Goal: Task Accomplishment & Management: Manage account settings

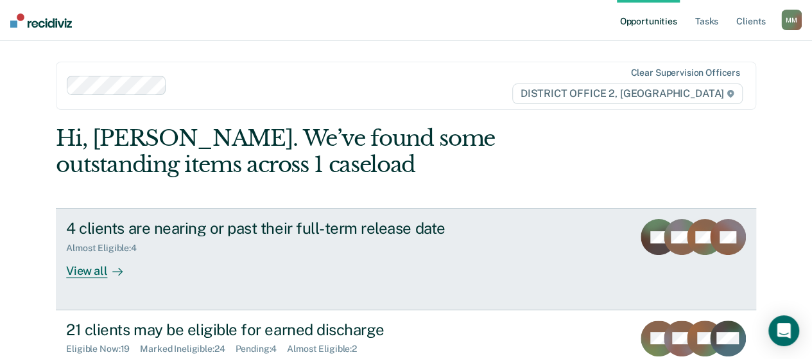
click at [397, 225] on div "4 clients are nearing or past their full-term release date" at bounding box center [291, 228] width 451 height 19
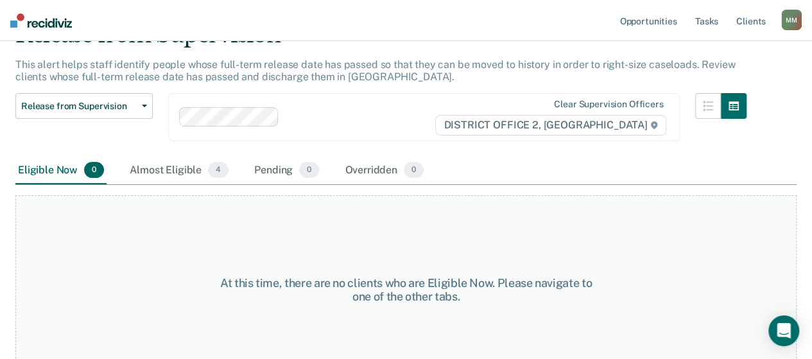
scroll to position [25, 0]
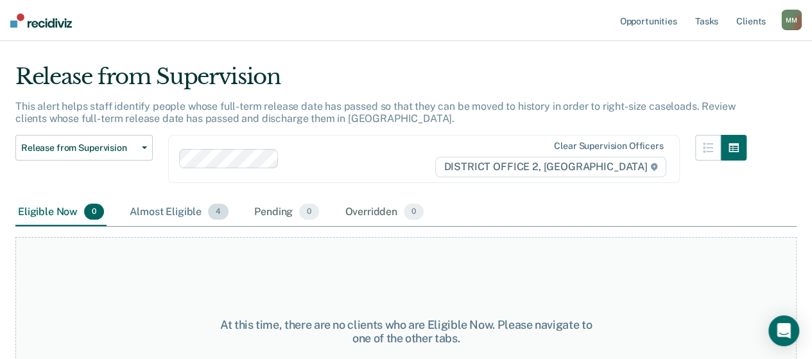
click at [183, 212] on div "Almost Eligible 4" at bounding box center [179, 212] width 104 height 28
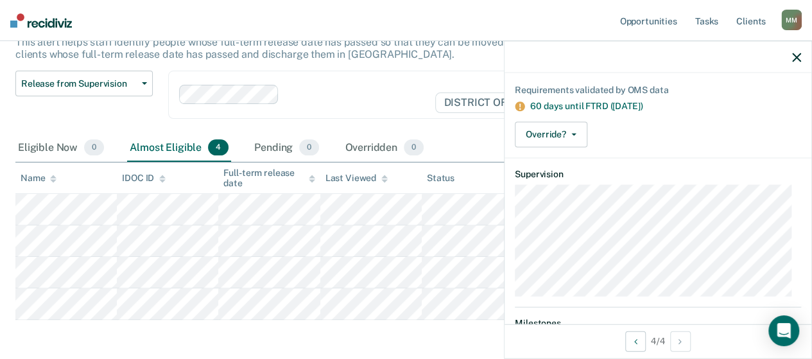
scroll to position [64, 0]
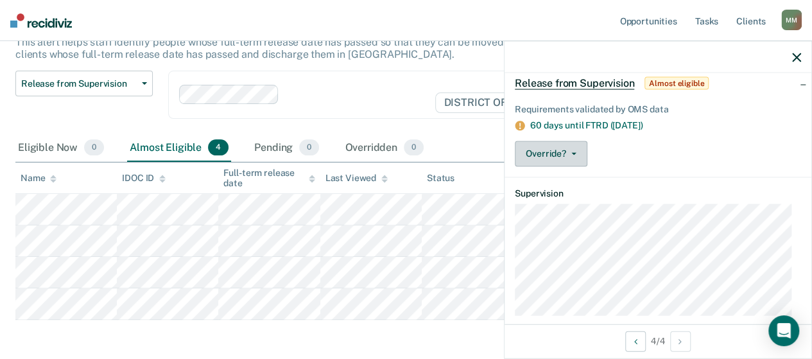
click at [564, 153] on button "Override?" at bounding box center [551, 154] width 73 height 26
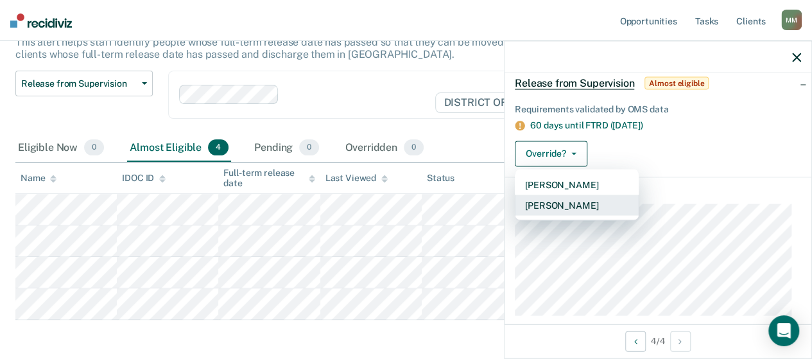
click at [565, 201] on button "[PERSON_NAME]" at bounding box center [577, 204] width 124 height 21
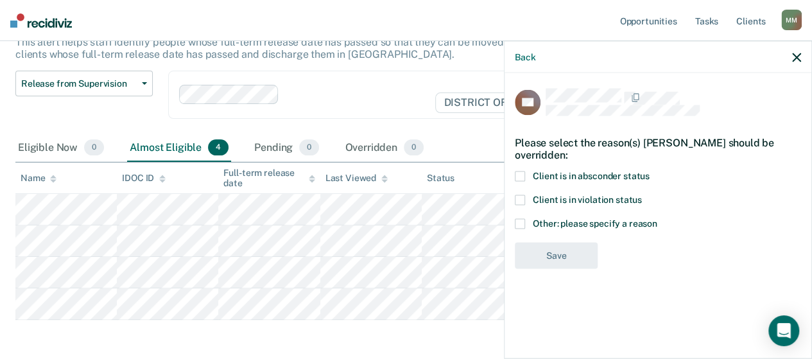
scroll to position [0, 0]
click at [557, 200] on span "Client is in violation status" at bounding box center [587, 199] width 109 height 10
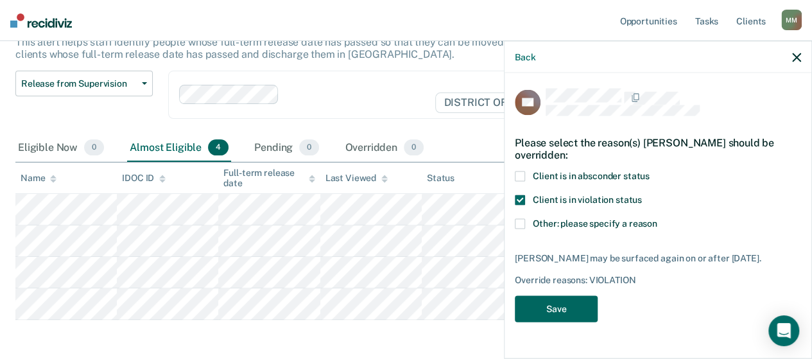
click at [561, 320] on button "Save" at bounding box center [556, 308] width 83 height 26
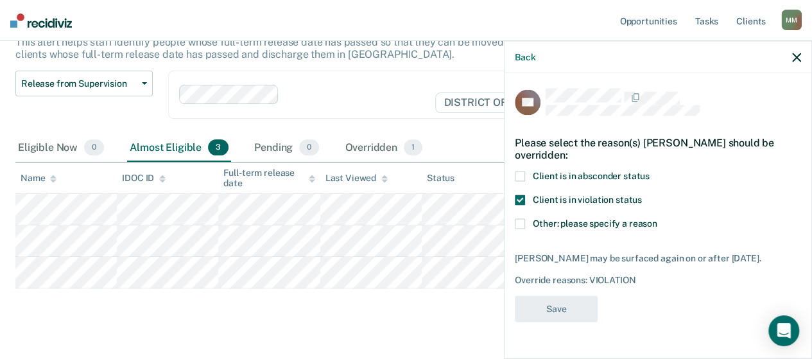
click at [456, 338] on main "Release from Supervision This alert helps staff identify people whose full-term…" at bounding box center [406, 178] width 812 height 398
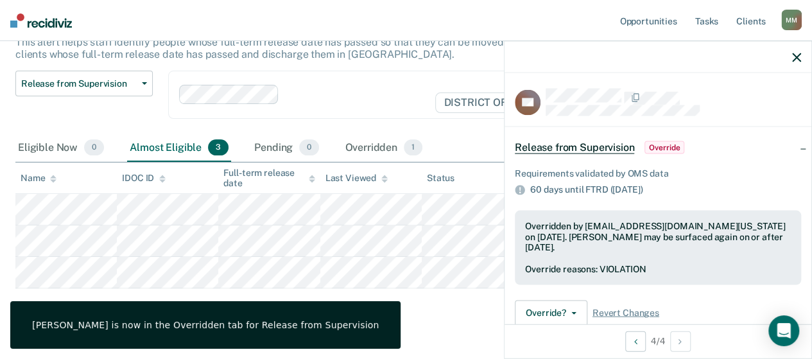
click at [797, 63] on div at bounding box center [658, 57] width 307 height 32
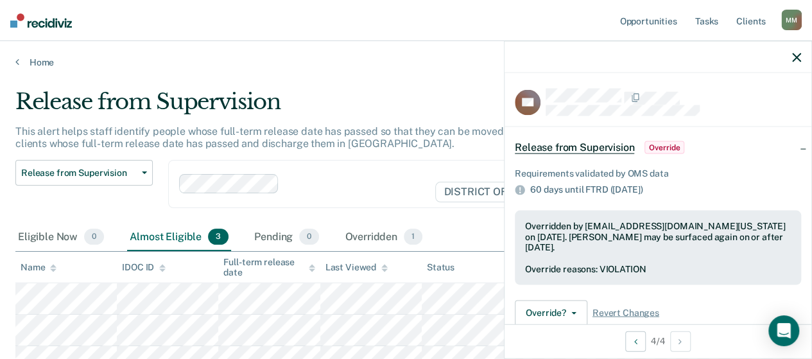
click at [797, 52] on button "button" at bounding box center [796, 56] width 9 height 11
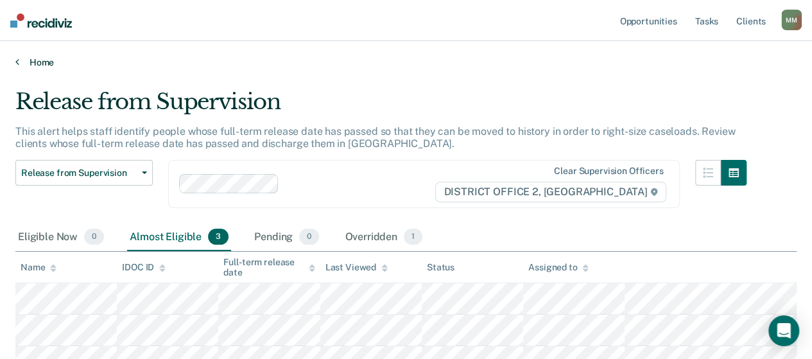
click at [39, 65] on link "Home" at bounding box center [405, 62] width 781 height 12
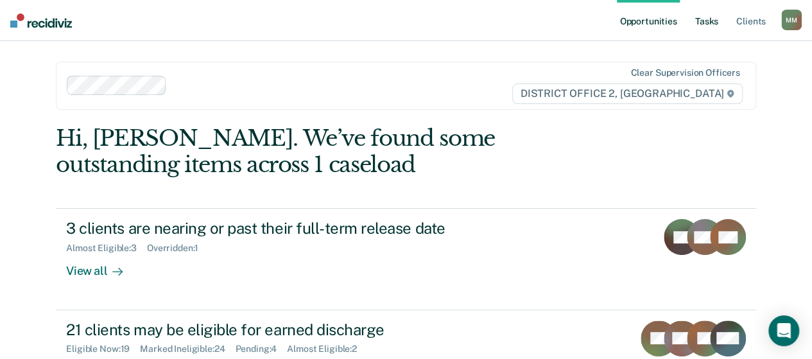
click at [715, 26] on link "Tasks" at bounding box center [707, 20] width 28 height 41
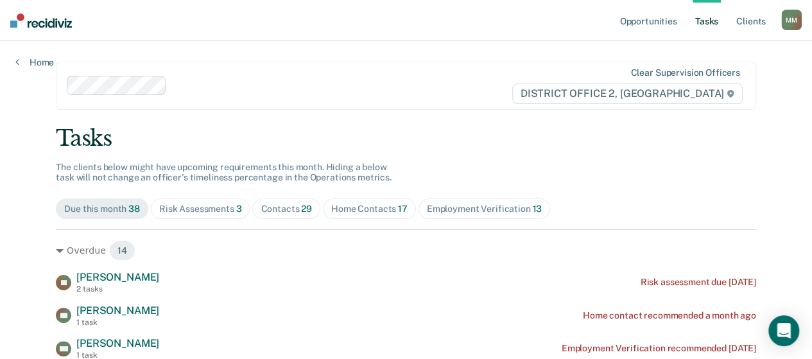
click at [338, 209] on div "Home Contacts 17" at bounding box center [369, 208] width 76 height 11
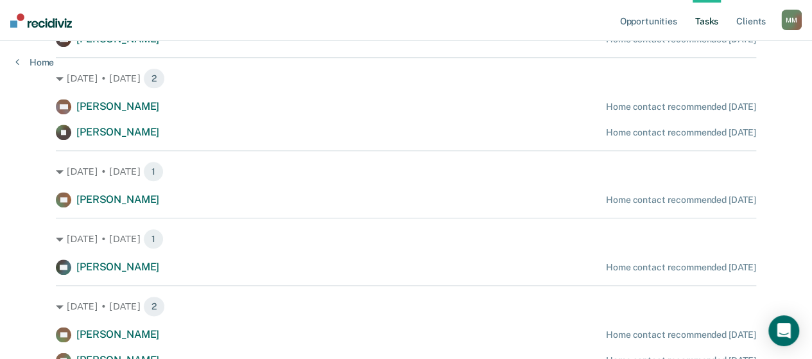
scroll to position [642, 0]
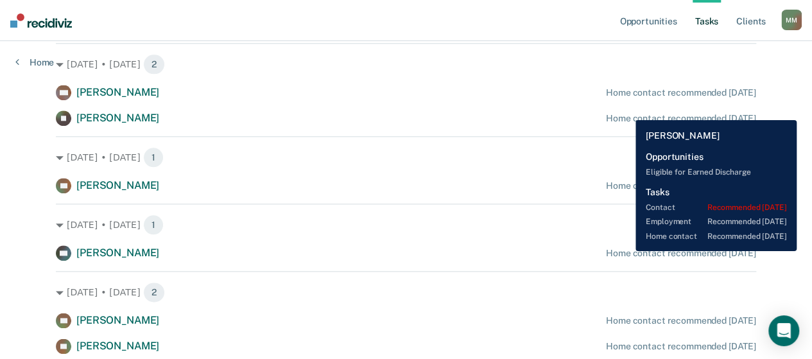
click at [626, 251] on div "Home contact recommended [DATE]" at bounding box center [681, 253] width 150 height 11
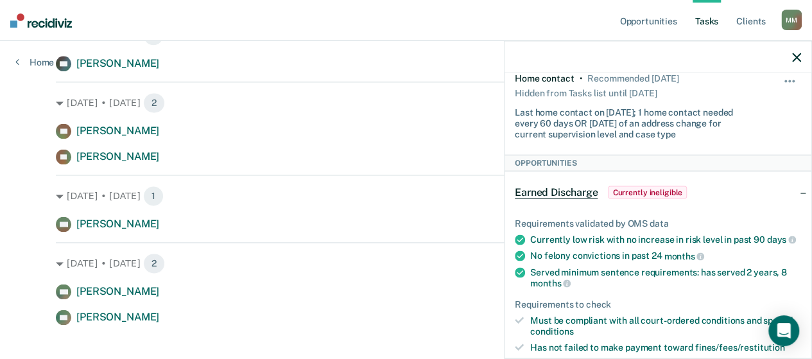
scroll to position [848, 0]
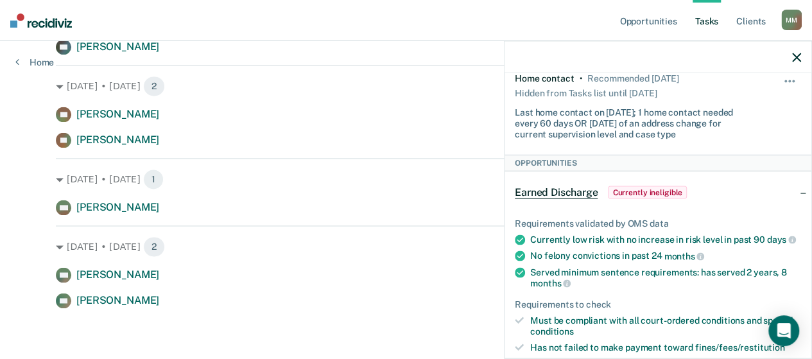
click at [215, 164] on div "[DATE] • [DATE] 1 MS [PERSON_NAME] Home contact recommended [DATE]" at bounding box center [406, 186] width 700 height 57
click at [798, 55] on icon "button" at bounding box center [796, 57] width 9 height 9
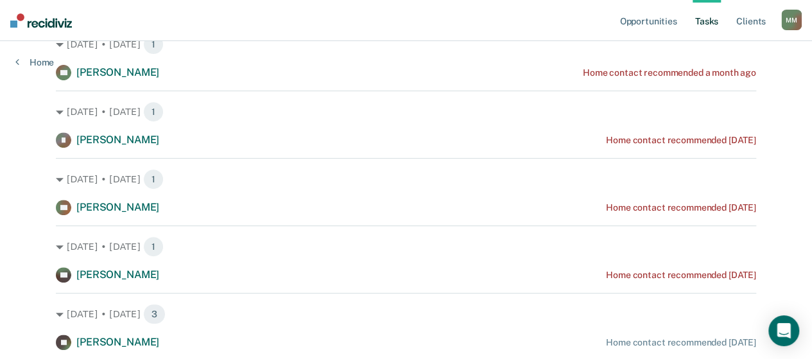
scroll to position [0, 0]
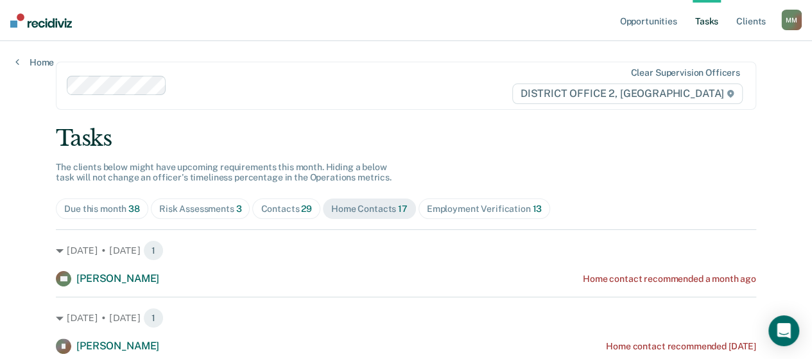
click at [228, 209] on div "Risk Assessments 3" at bounding box center [200, 208] width 83 height 11
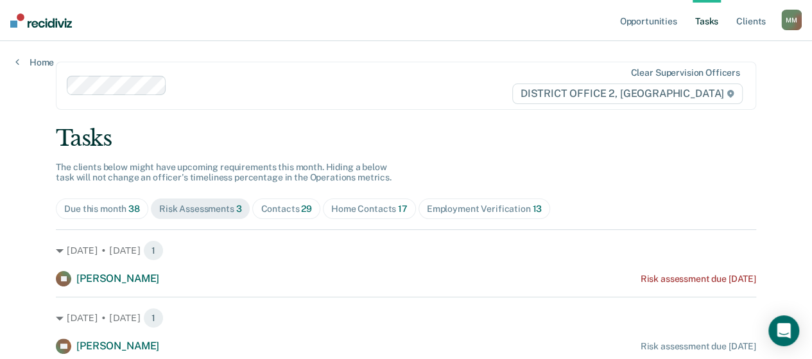
click at [204, 206] on div "Risk Assessments 3" at bounding box center [200, 208] width 83 height 11
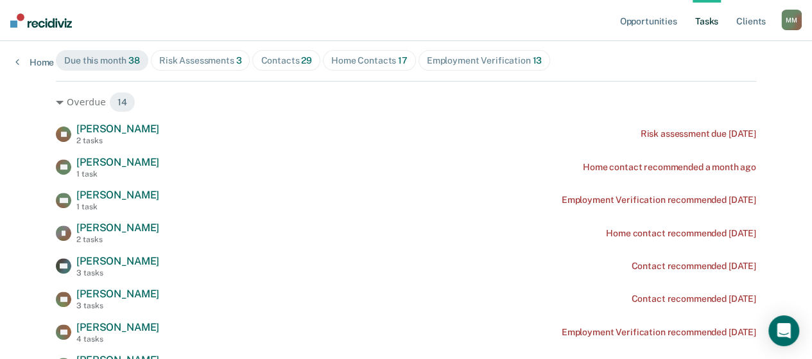
scroll to position [128, 0]
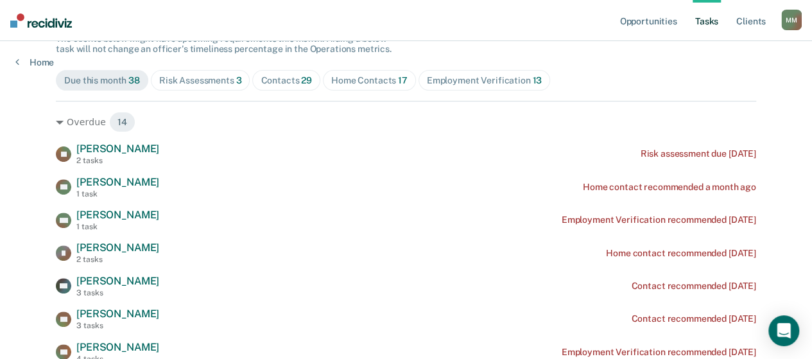
click at [205, 83] on div "Risk Assessments 3" at bounding box center [200, 80] width 83 height 11
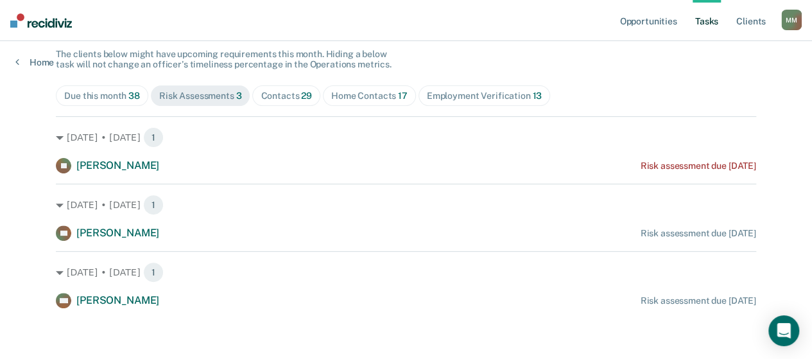
click at [275, 89] on span "Contacts 29" at bounding box center [286, 95] width 68 height 21
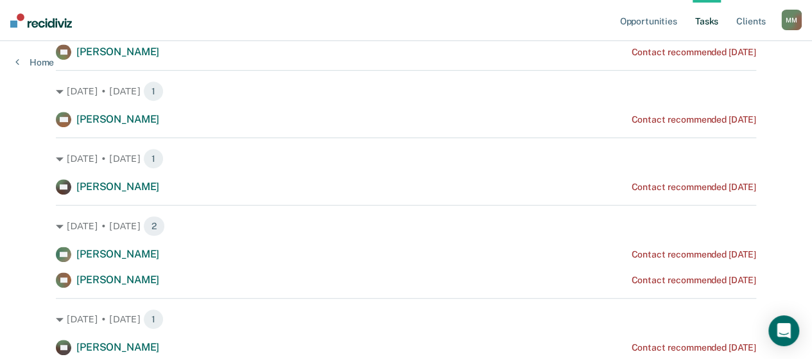
scroll to position [321, 0]
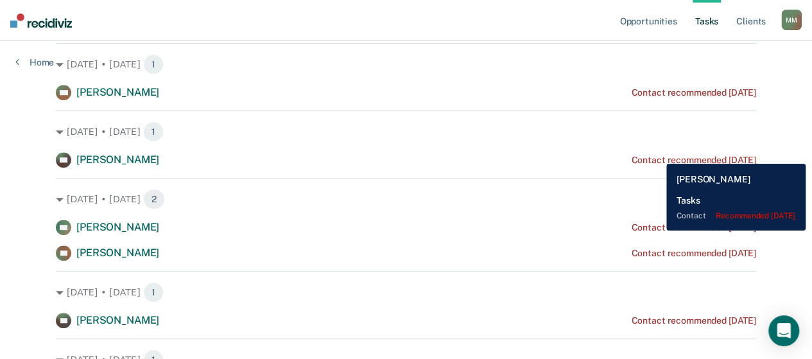
click at [657, 155] on div "Contact recommended [DATE]" at bounding box center [693, 160] width 125 height 11
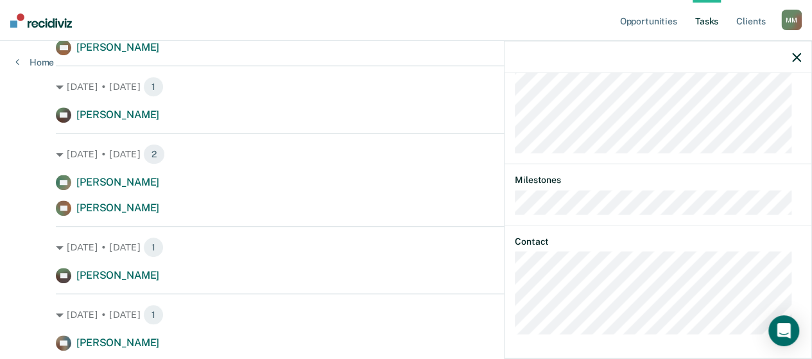
scroll to position [385, 0]
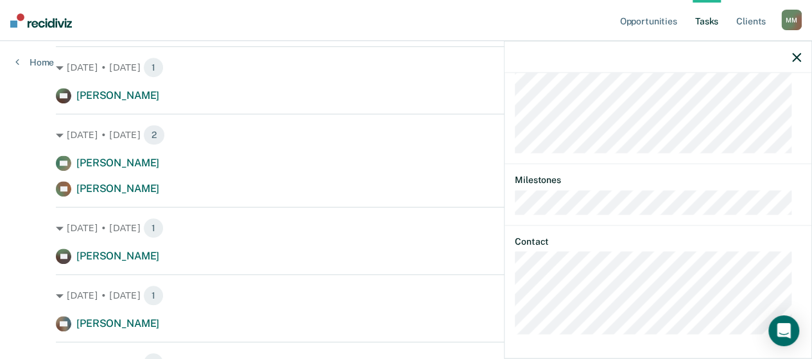
click at [412, 236] on div "[DATE] • [DATE] 1" at bounding box center [406, 228] width 700 height 21
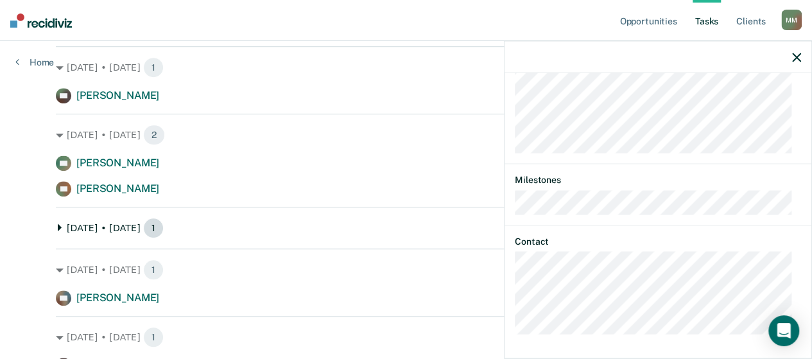
click at [390, 234] on div "[DATE] • [DATE] 1" at bounding box center [406, 228] width 700 height 21
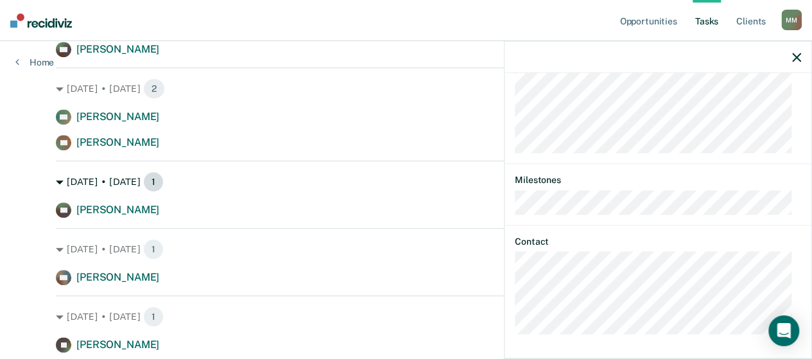
scroll to position [449, 0]
